Goal: Task Accomplishment & Management: Manage account settings

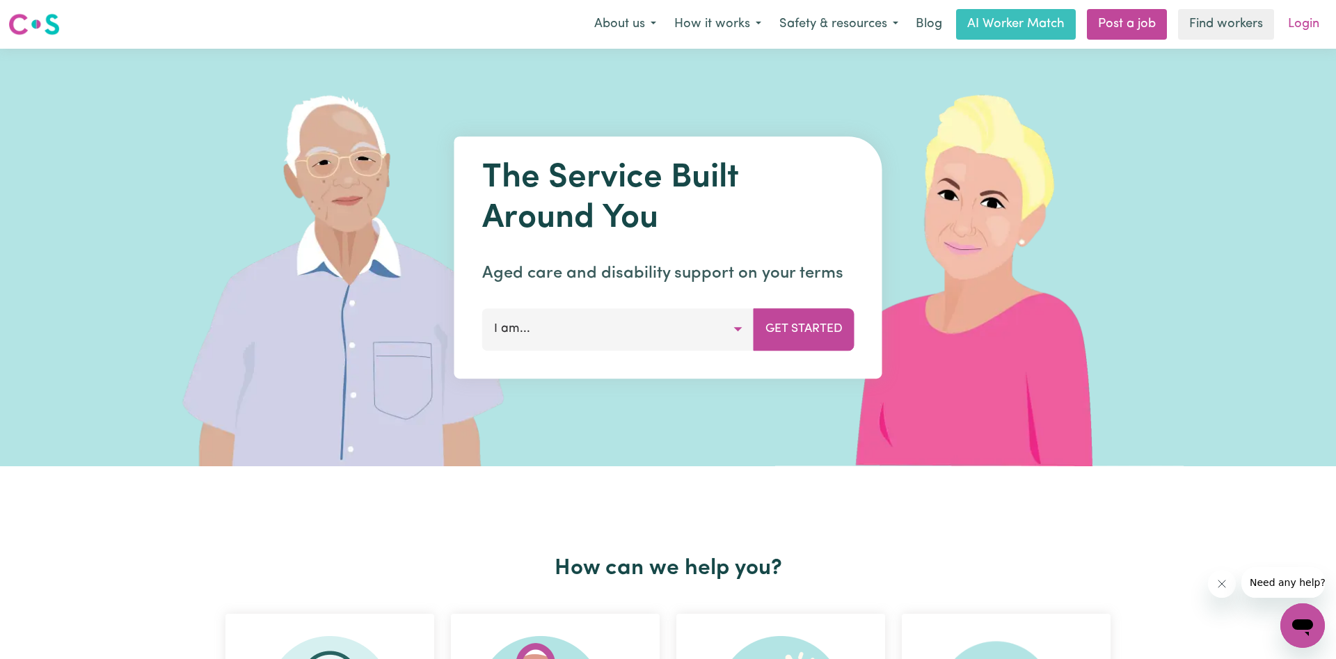
click at [1316, 35] on link "Login" at bounding box center [1304, 24] width 48 height 31
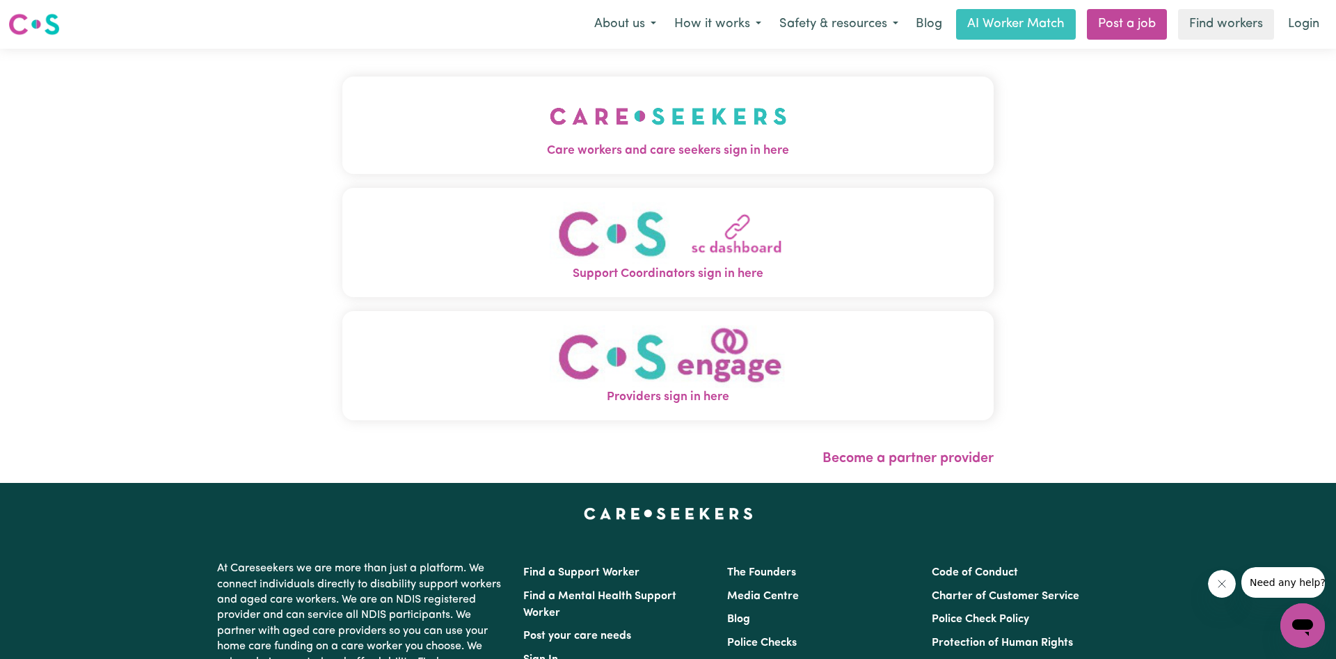
click at [525, 128] on button "Care workers and care seekers sign in here" at bounding box center [668, 125] width 652 height 97
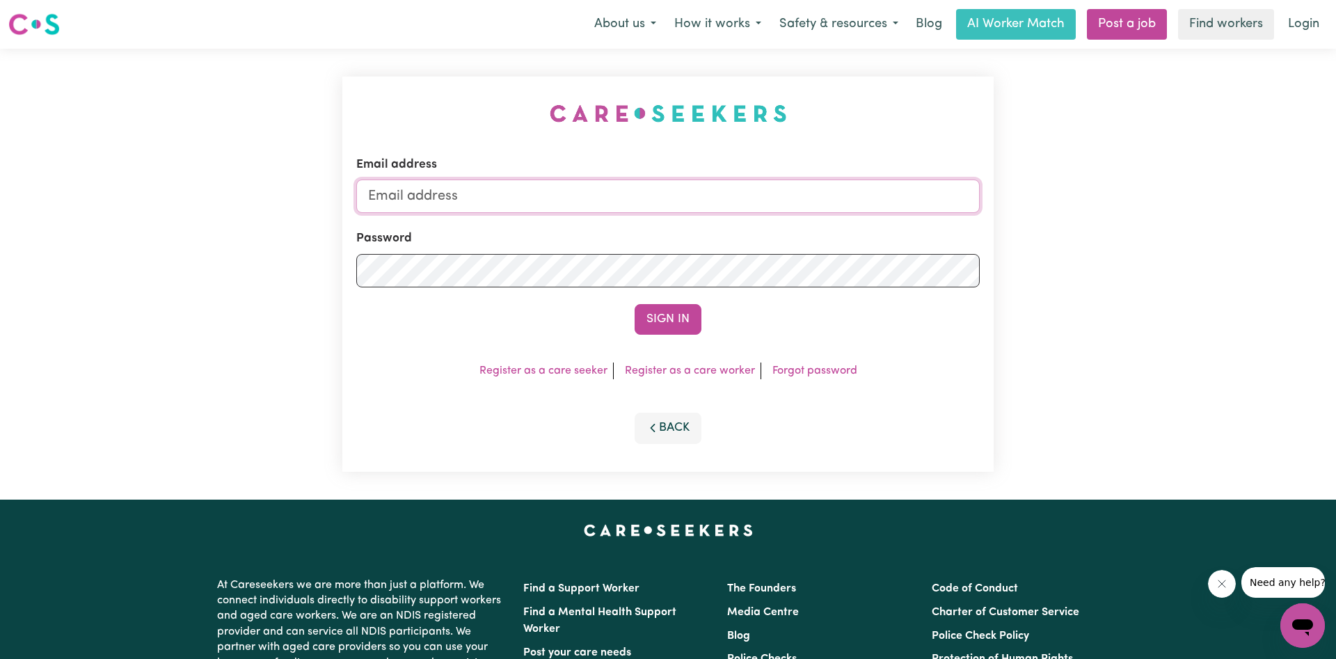
click at [590, 205] on input "Email address" at bounding box center [668, 196] width 624 height 33
type input "[EMAIL_ADDRESS][DOMAIN_NAME]"
click at [635, 304] on button "Sign In" at bounding box center [668, 319] width 67 height 31
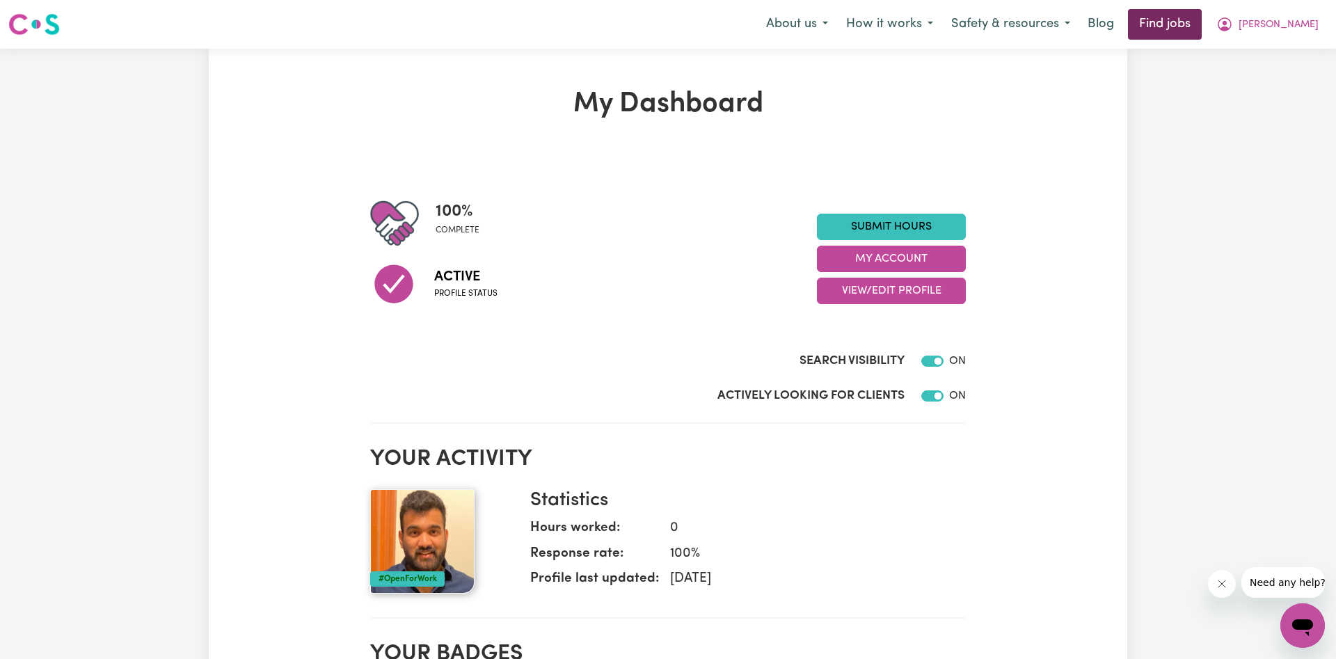
click at [1202, 29] on link "Find jobs" at bounding box center [1165, 24] width 74 height 31
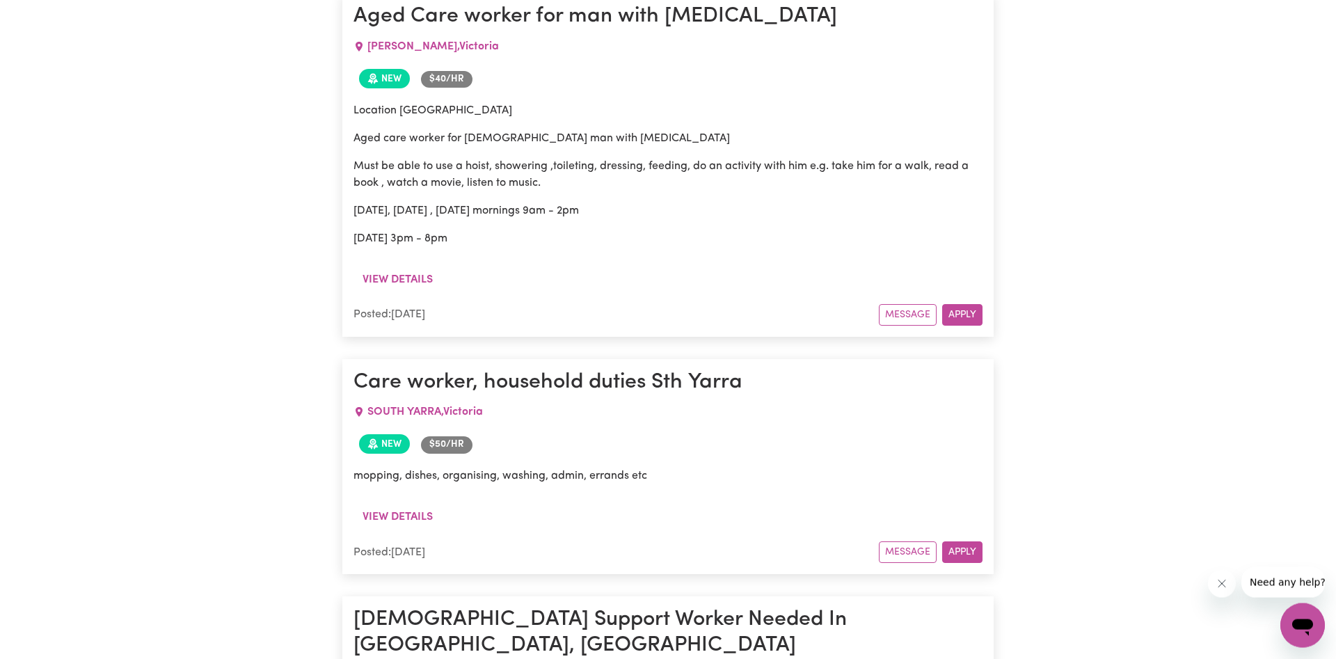
scroll to position [4883, 0]
